Goal: Transaction & Acquisition: Purchase product/service

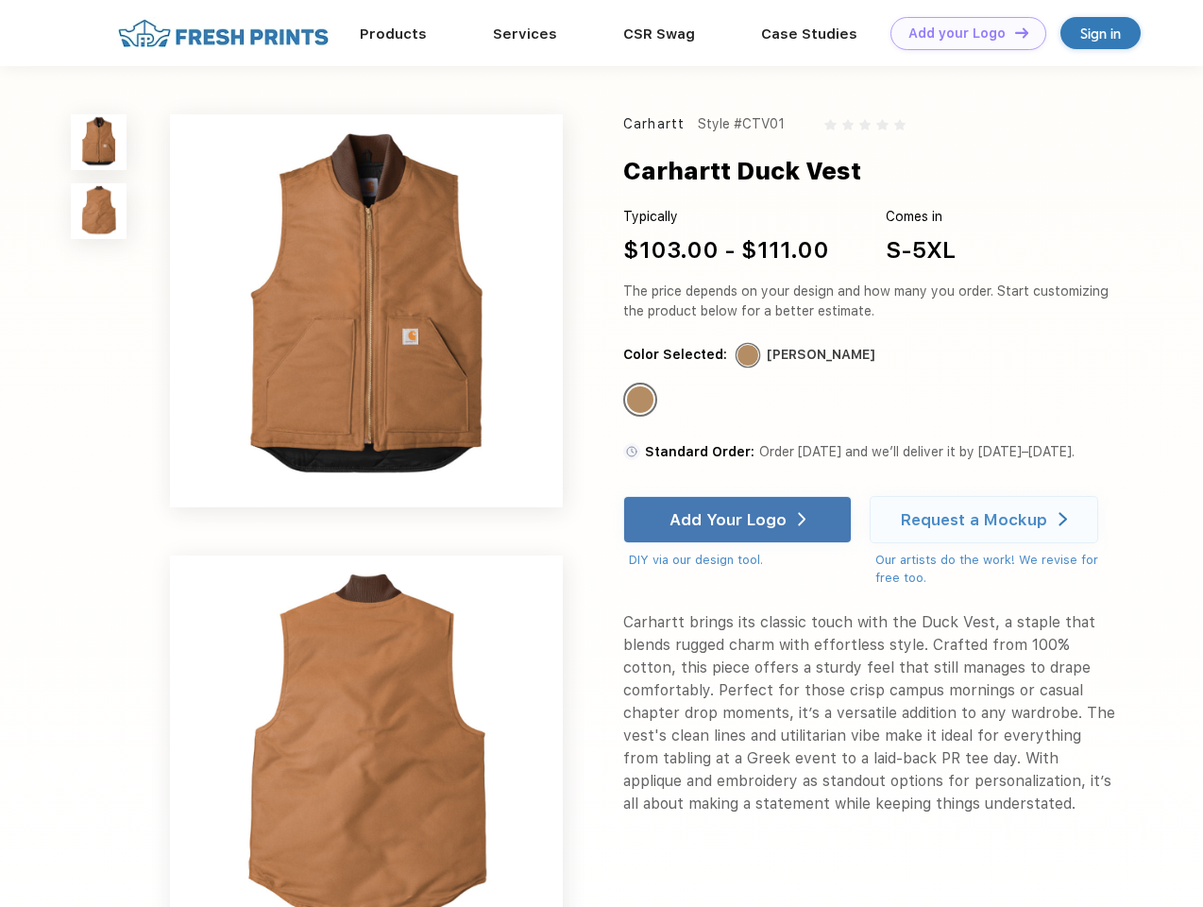
click at [961, 33] on link "Add your Logo Design Tool" at bounding box center [968, 33] width 156 height 33
click at [0, 0] on div "Design Tool" at bounding box center [0, 0] width 0 height 0
click at [1013, 32] on link "Add your Logo Design Tool" at bounding box center [968, 33] width 156 height 33
click at [99, 142] on img at bounding box center [99, 142] width 56 height 56
click at [99, 212] on img at bounding box center [99, 211] width 56 height 56
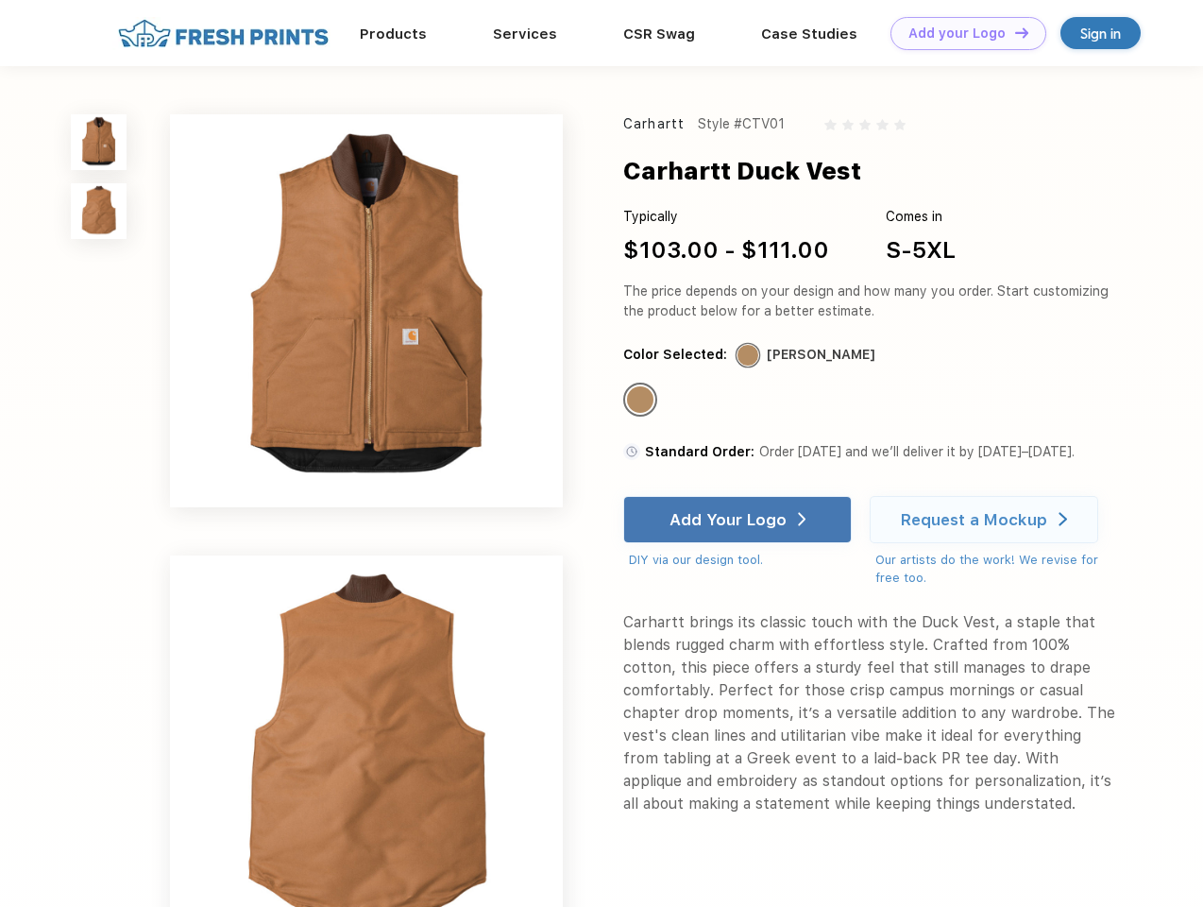
click at [642, 400] on div "Standard Color" at bounding box center [640, 399] width 26 height 26
click at [739, 519] on div "Add Your Logo" at bounding box center [728, 519] width 117 height 19
click at [987, 519] on div "Request a Mockup" at bounding box center [974, 519] width 146 height 19
